Goal: Task Accomplishment & Management: Use online tool/utility

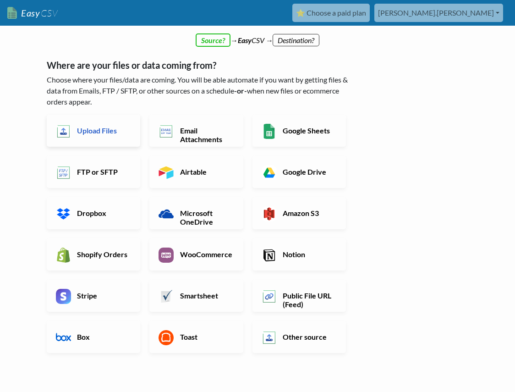
click at [95, 132] on h6 "Upload Files" at bounding box center [103, 130] width 56 height 9
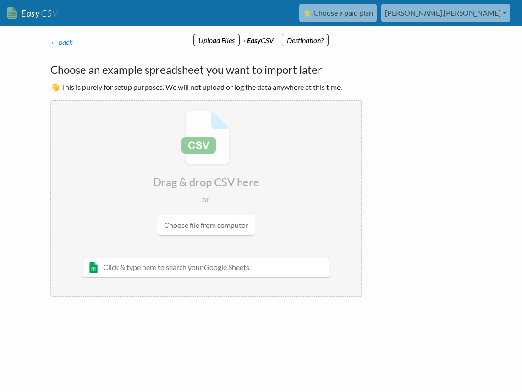
click at [196, 230] on input "file" at bounding box center [206, 173] width 310 height 144
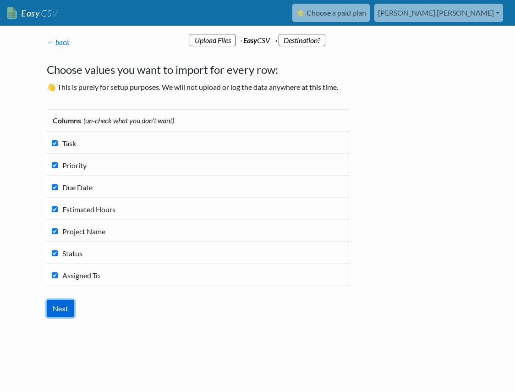
click at [55, 309] on input "Next" at bounding box center [61, 308] width 28 height 17
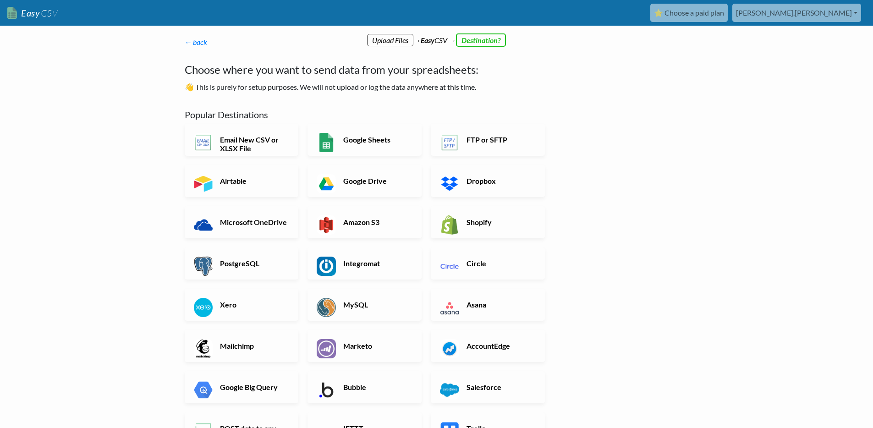
click at [195, 37] on p "← back Thanks for signing up! Set up your Import Flow and Upload Page in 1 minu…" at bounding box center [372, 42] width 374 height 11
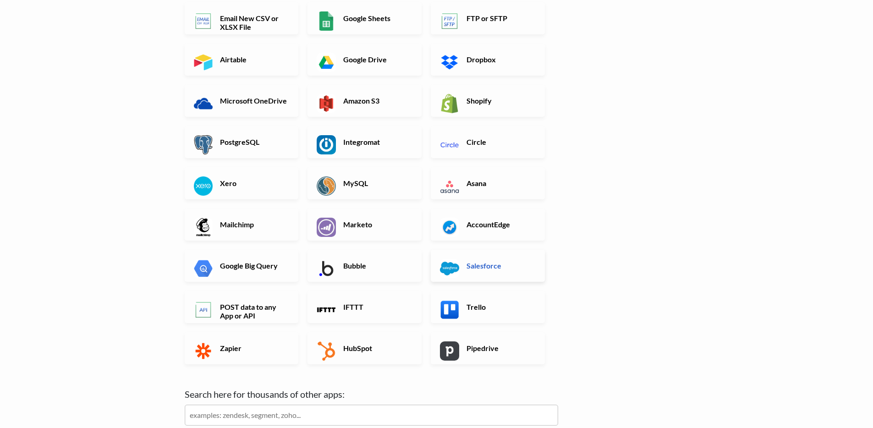
scroll to position [134, 0]
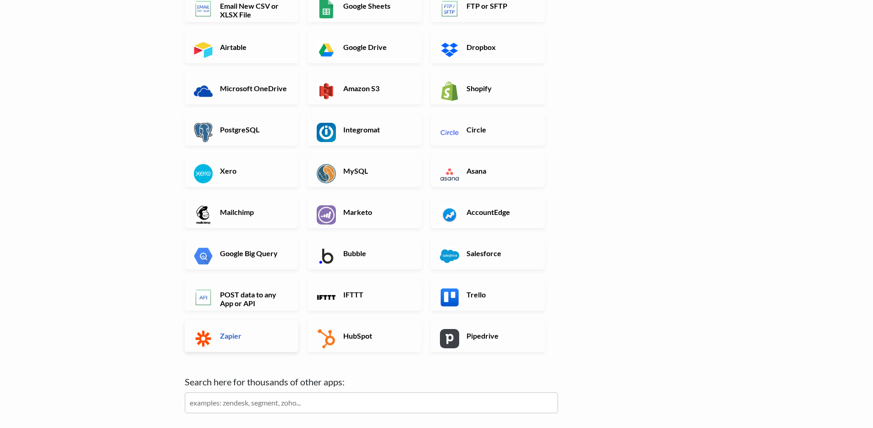
click at [247, 333] on h6 "Zapier" at bounding box center [254, 335] width 72 height 9
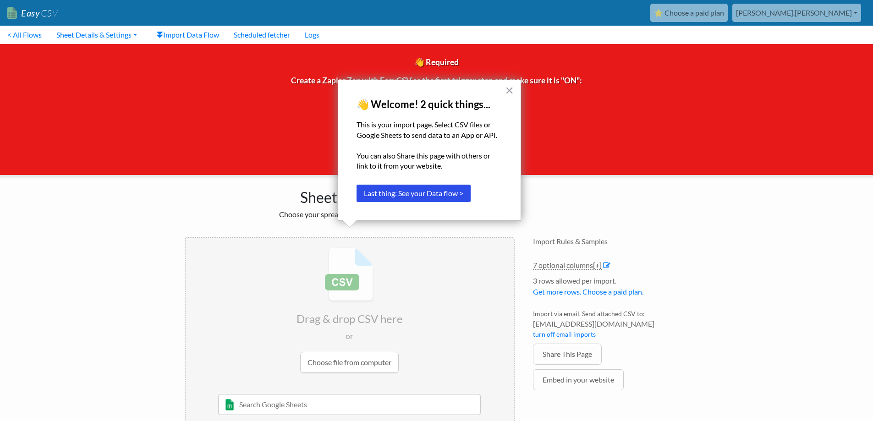
scroll to position [30, 0]
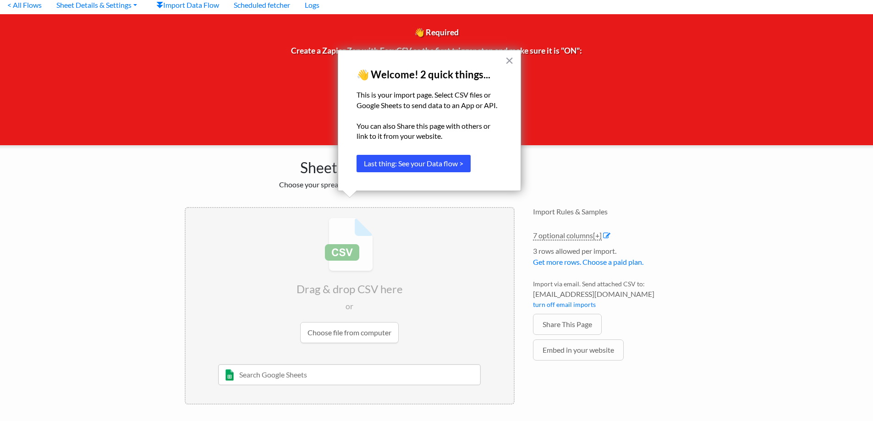
click at [408, 165] on button "Last thing: See your Data flow >" at bounding box center [414, 163] width 114 height 17
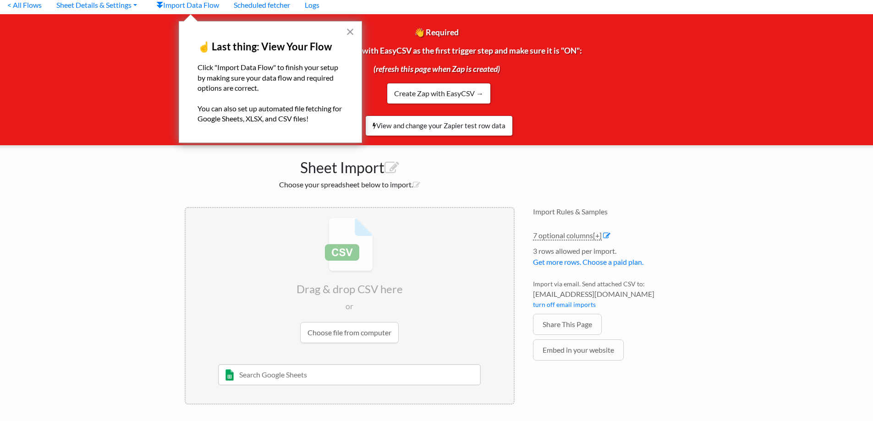
scroll to position [0, 0]
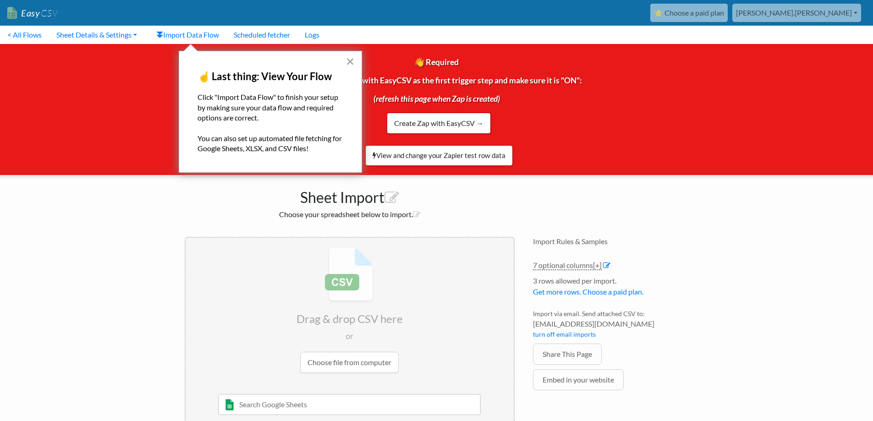
click at [347, 61] on button "×" at bounding box center [350, 61] width 9 height 15
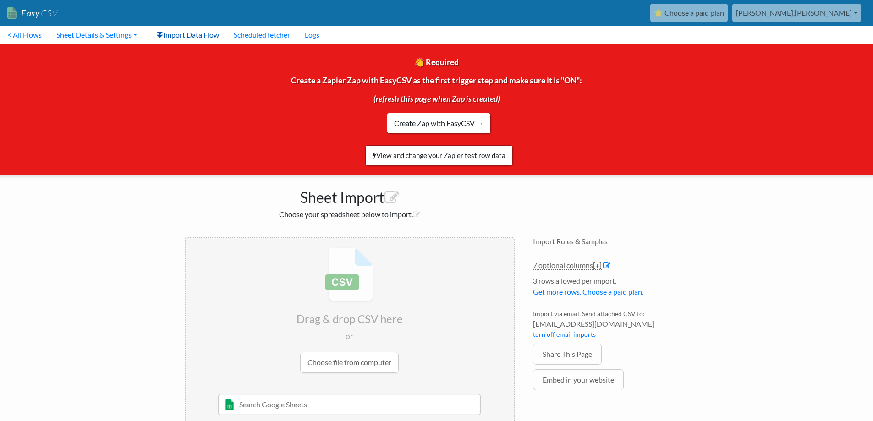
click at [184, 33] on link "Import Data Flow" at bounding box center [187, 35] width 77 height 18
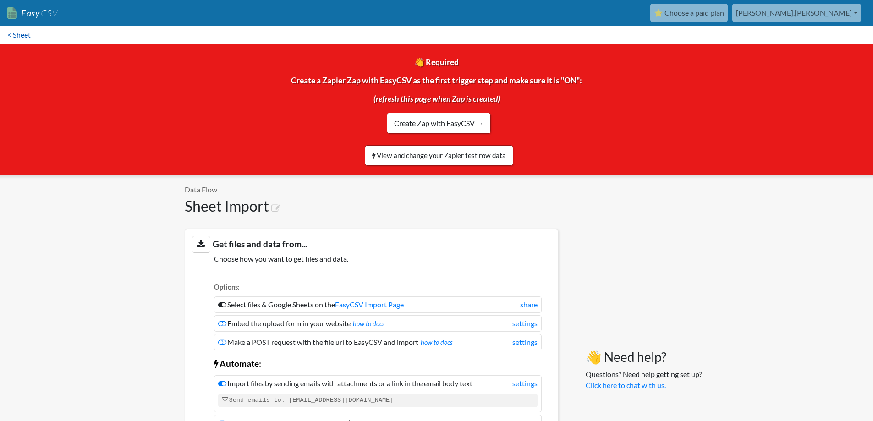
click at [17, 31] on link "< Sheet" at bounding box center [19, 35] width 38 height 18
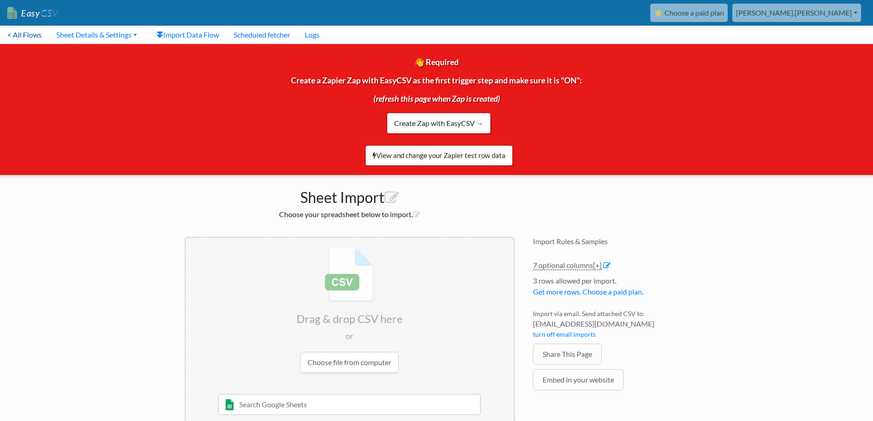
click at [30, 35] on link "< All Flows" at bounding box center [24, 35] width 49 height 18
click at [32, 38] on link "< All Flows" at bounding box center [24, 35] width 49 height 18
click at [432, 120] on link "Create Zap with EasyCSV →" at bounding box center [439, 123] width 104 height 21
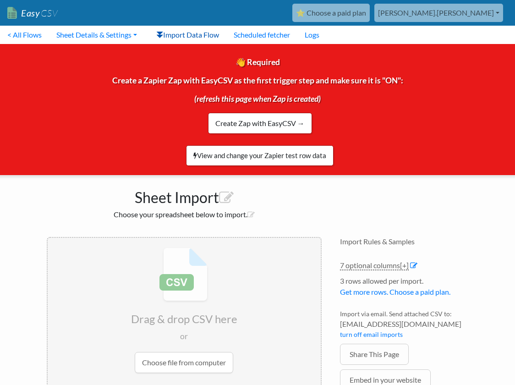
click at [171, 32] on link "Import Data Flow" at bounding box center [187, 35] width 77 height 18
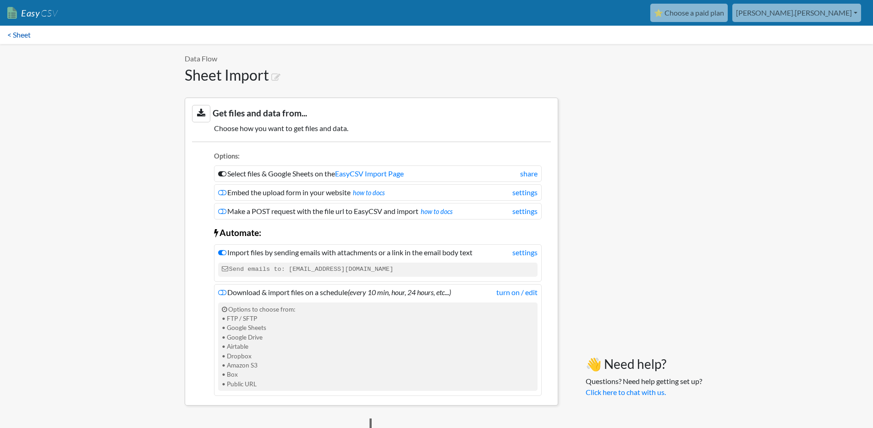
click at [19, 36] on link "< Sheet" at bounding box center [19, 35] width 38 height 18
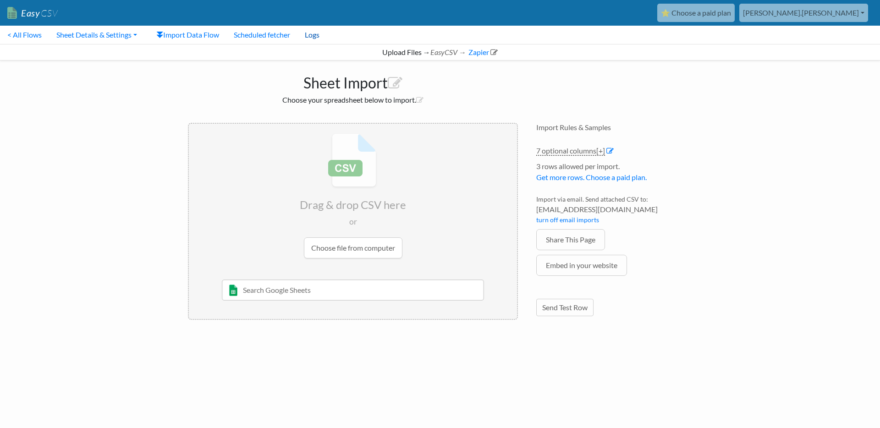
click at [318, 34] on link "Logs" at bounding box center [312, 35] width 29 height 18
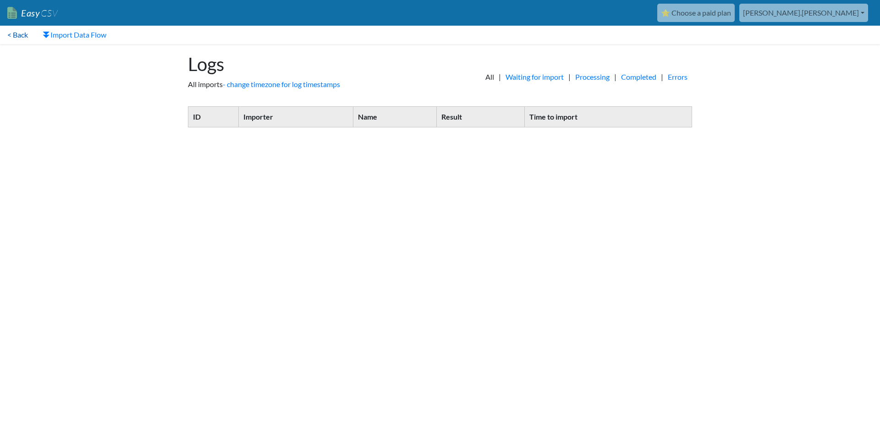
click at [21, 36] on link "< Back" at bounding box center [17, 35] width 35 height 18
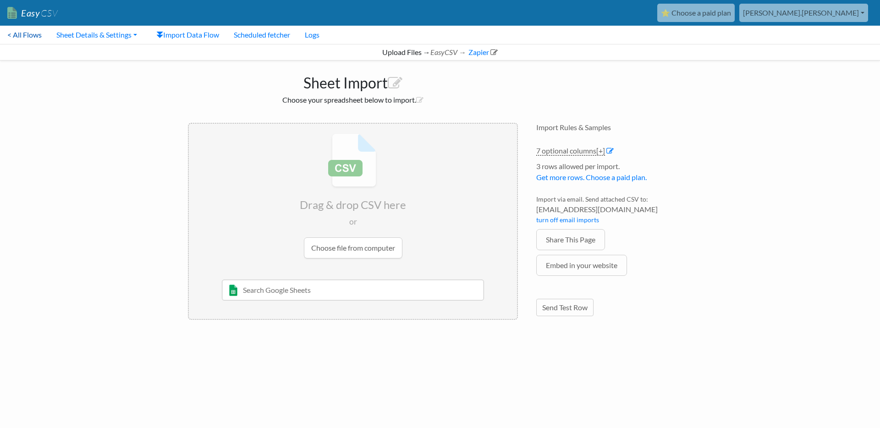
click at [25, 34] on link "< All Flows" at bounding box center [24, 35] width 49 height 18
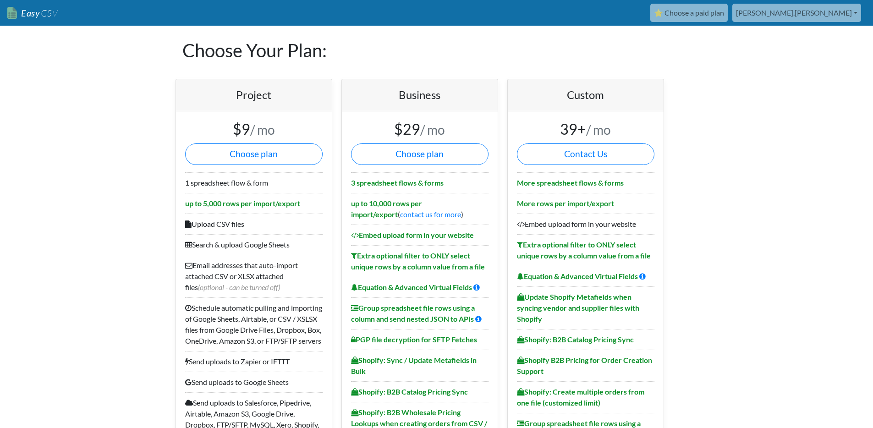
click at [828, 16] on link "[PERSON_NAME].[PERSON_NAME]" at bounding box center [797, 13] width 129 height 18
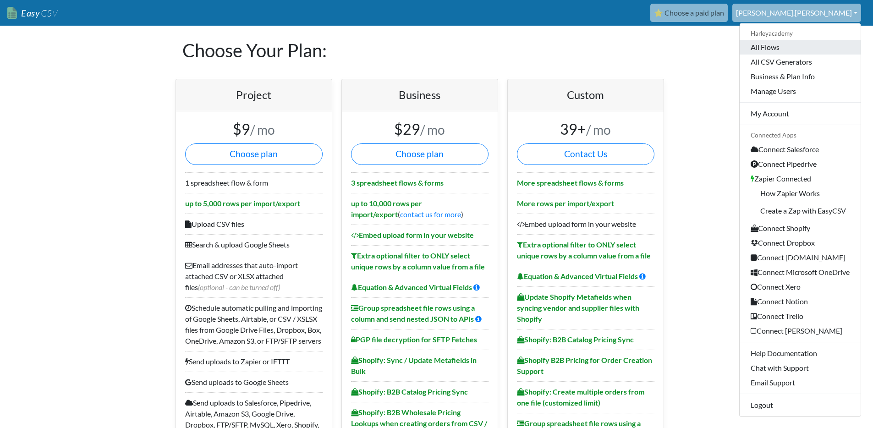
click at [781, 50] on link "All Flows" at bounding box center [800, 47] width 121 height 15
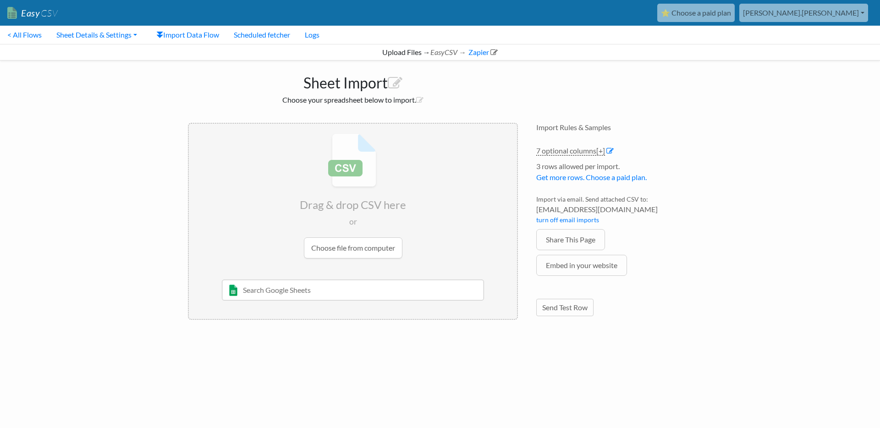
click at [342, 248] on input "file" at bounding box center [353, 196] width 328 height 144
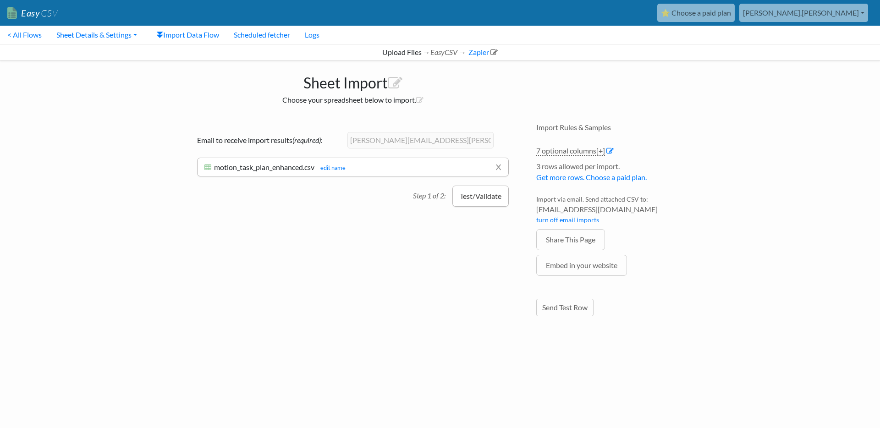
click at [475, 194] on button "Test/Validate" at bounding box center [480, 196] width 56 height 21
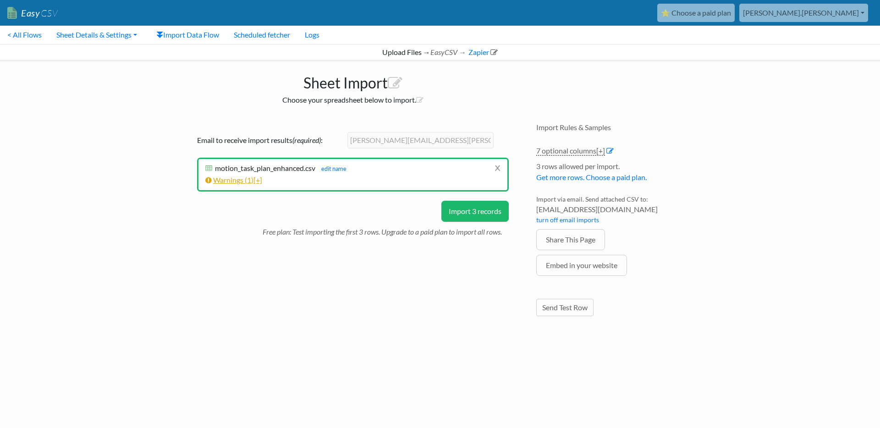
click at [231, 179] on link "Warnings ( 1 ) [+]" at bounding box center [233, 180] width 57 height 9
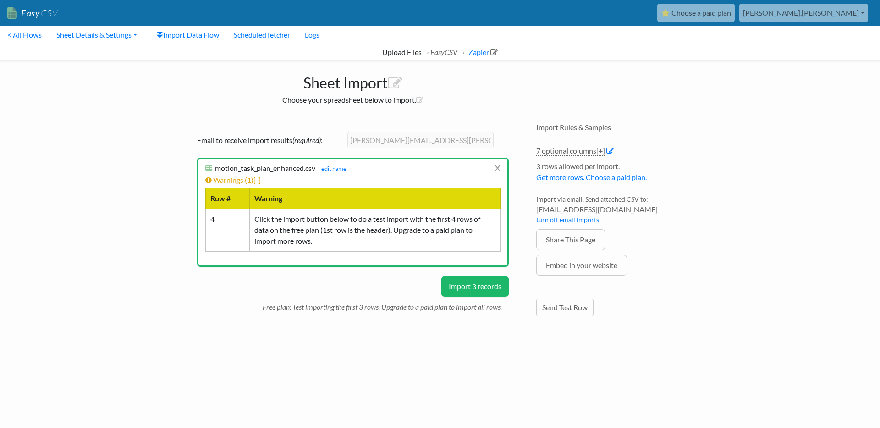
click at [482, 289] on button "Import 3 records" at bounding box center [474, 286] width 67 height 21
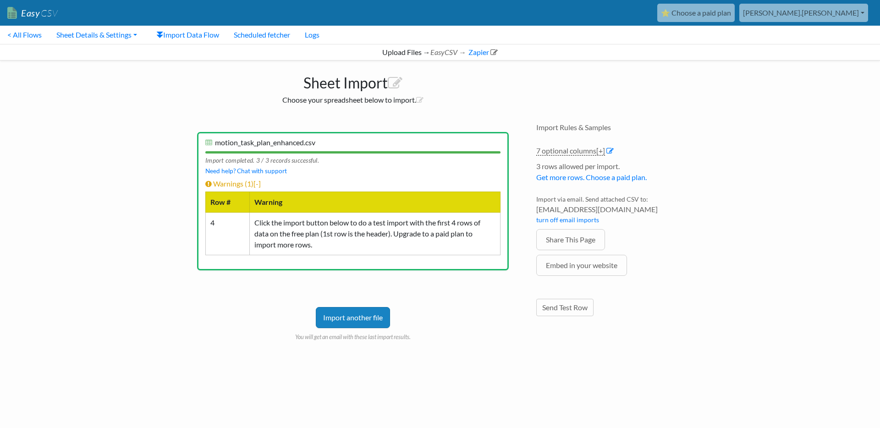
click at [383, 50] on div "Upload Files → EasyCSV → Zapier" at bounding box center [440, 52] width 880 height 17
click at [447, 54] on icon "EasyCSV →" at bounding box center [448, 52] width 36 height 9
click at [480, 51] on link "Zapier" at bounding box center [482, 52] width 31 height 9
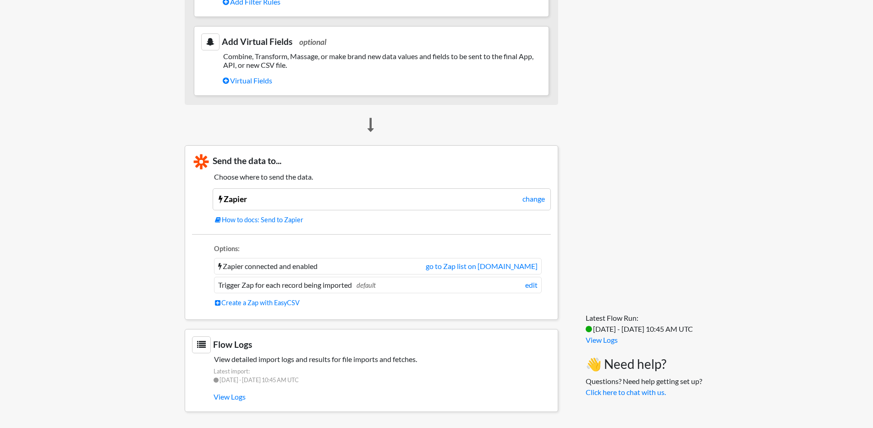
scroll to position [570, 0]
click at [225, 396] on link "View Logs" at bounding box center [382, 397] width 337 height 16
